Goal: Ask a question

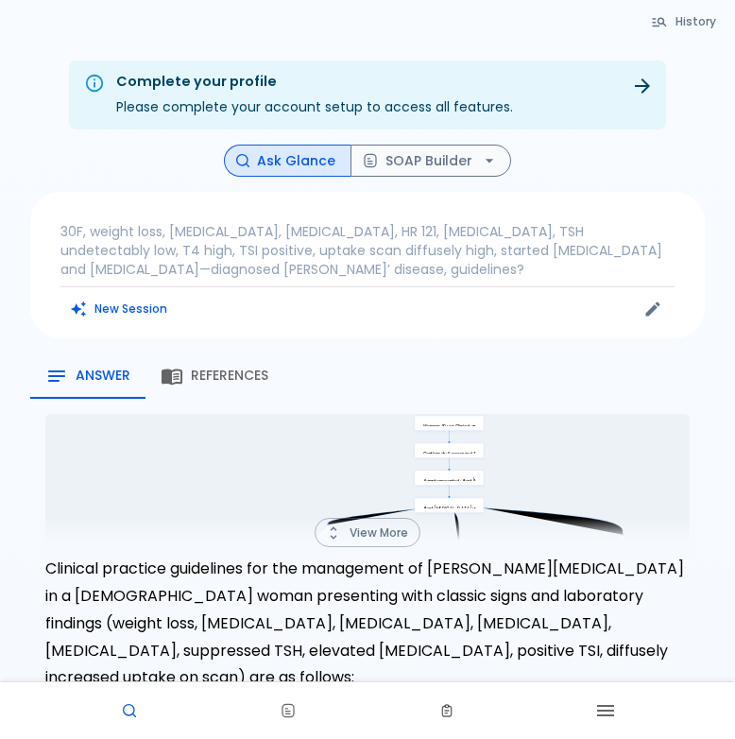
scroll to position [45, 0]
